Goal: Task Accomplishment & Management: Manage account settings

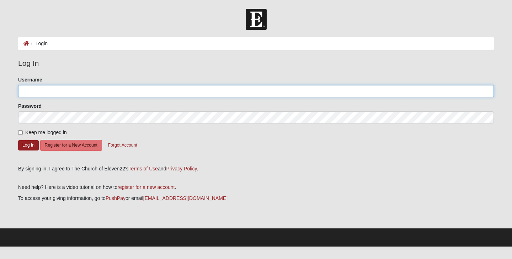
click at [141, 93] on input "Username" at bounding box center [256, 91] width 476 height 12
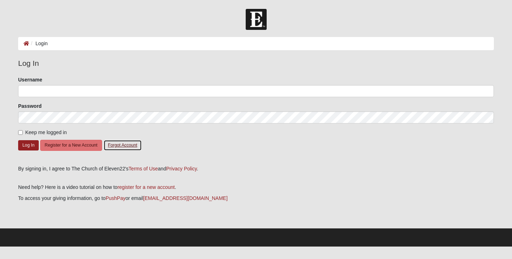
click at [112, 144] on button "Forgot Account" at bounding box center [123, 145] width 38 height 11
click at [119, 197] on link "PushPay" at bounding box center [116, 198] width 20 height 6
